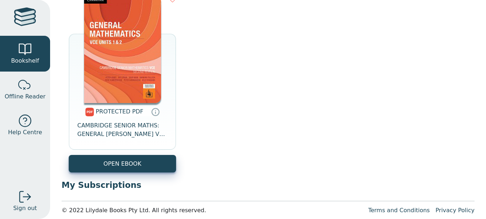
scroll to position [313, 0]
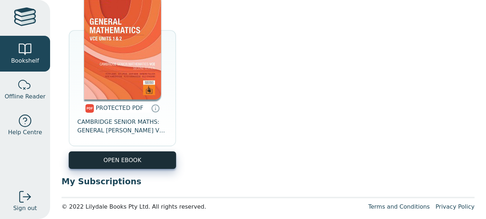
click at [122, 164] on link "OPEN EBOOK" at bounding box center [122, 160] width 107 height 18
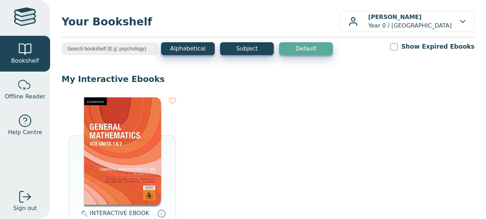
scroll to position [0, 0]
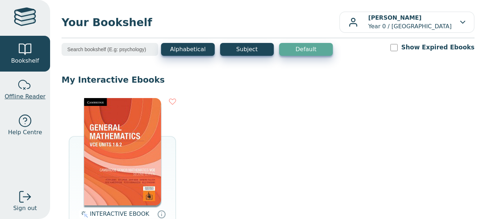
click at [23, 92] on div at bounding box center [25, 85] width 14 height 14
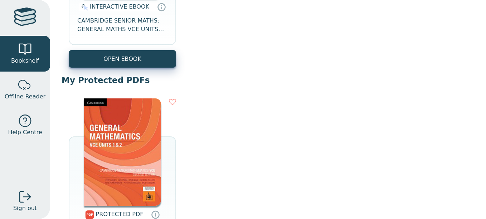
scroll to position [207, 0]
click at [33, 26] on div at bounding box center [25, 18] width 22 height 21
click at [27, 20] on div at bounding box center [25, 18] width 22 height 21
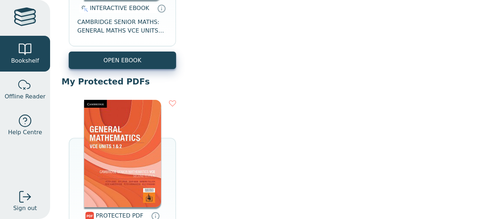
scroll to position [87, 0]
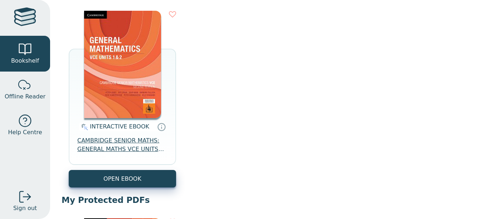
click at [131, 151] on span "CAMBRIDGE SENIOR MATHS: GENERAL MATHS VCE UNITS 1&2 EBOOK 2E" at bounding box center [122, 144] width 90 height 17
